Goal: Task Accomplishment & Management: Use online tool/utility

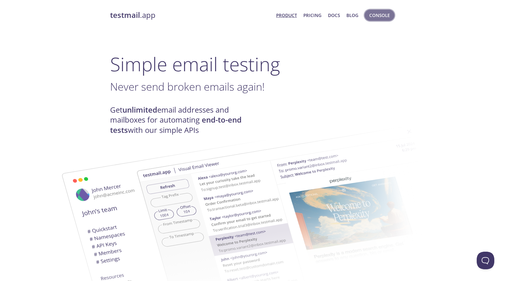
click at [391, 13] on button "Console" at bounding box center [380, 15] width 30 height 11
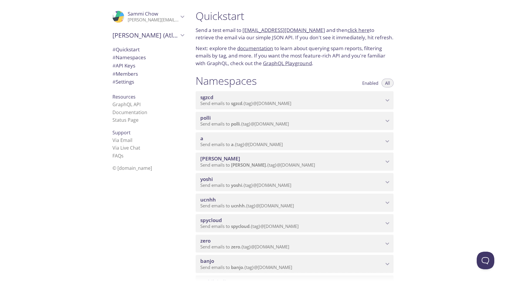
click at [251, 121] on span "Send emails to polli . {tag} @[DOMAIN_NAME]" at bounding box center [244, 124] width 89 height 6
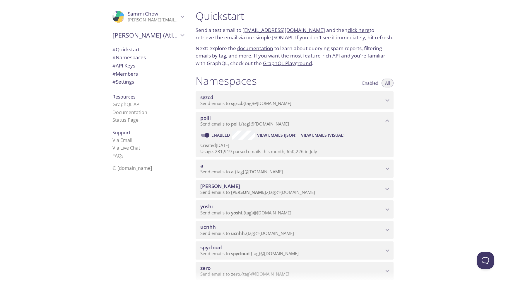
click at [307, 137] on span "View Emails (Visual)" at bounding box center [322, 135] width 43 height 7
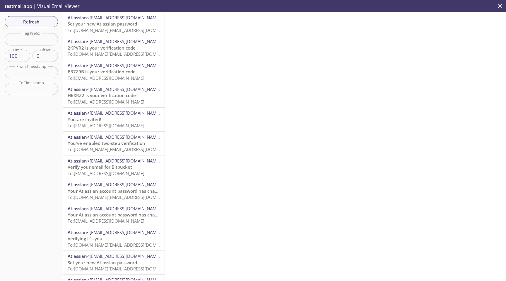
click at [28, 39] on input "text" at bounding box center [31, 39] width 53 height 12
paste input "step.up.user.stg"
type input "step.up.user.stg"
click at [39, 23] on span "Refresh" at bounding box center [31, 22] width 44 height 8
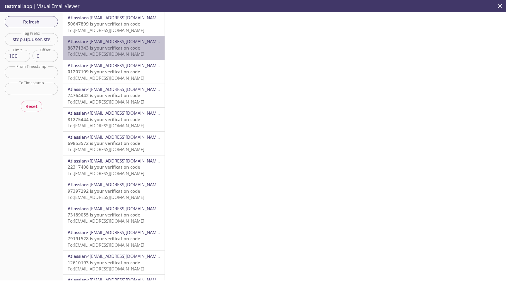
click at [132, 55] on span "To: [EMAIL_ADDRESS][DOMAIN_NAME]" at bounding box center [106, 54] width 77 height 6
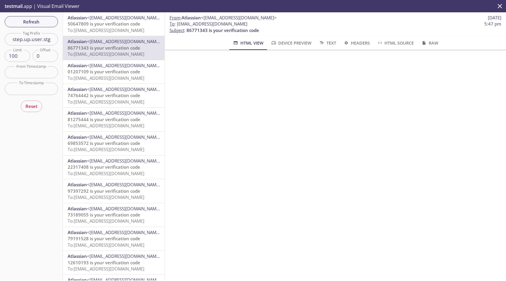
click at [144, 27] on p "50647809 is your verification code To: [EMAIL_ADDRESS][DOMAIN_NAME]" at bounding box center [114, 27] width 92 height 13
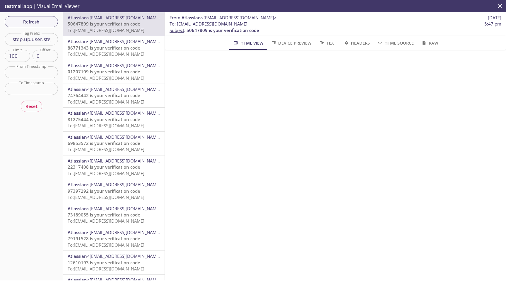
click at [138, 44] on span "<[EMAIL_ADDRESS][DOMAIN_NAME]>" at bounding box center [125, 41] width 76 height 6
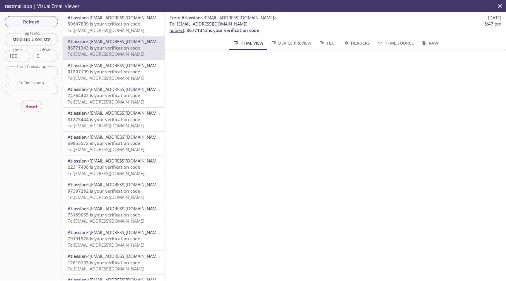
click at [137, 73] on span "01207109 is your verification code" at bounding box center [104, 72] width 73 height 6
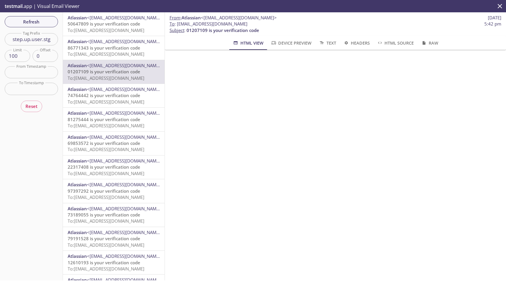
click at [143, 95] on p "74764442 is your verification code To: [EMAIL_ADDRESS][DOMAIN_NAME]" at bounding box center [114, 98] width 92 height 13
